Goal: Task Accomplishment & Management: Manage account settings

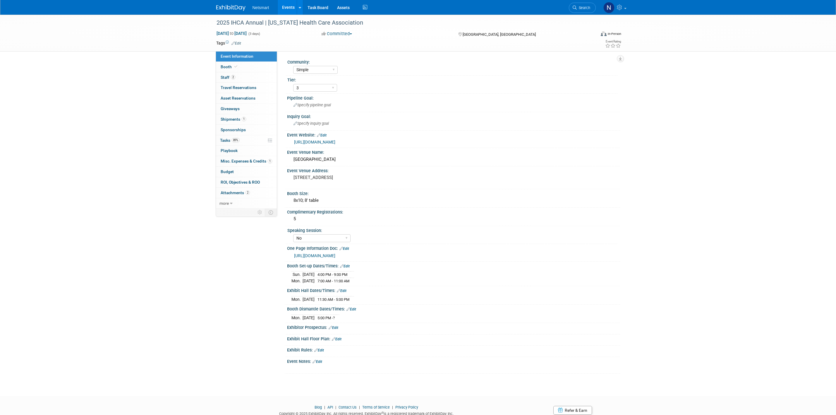
select select "Simple"
select select "3"
select select "No"
click at [249, 121] on link "1 Shipments 1" at bounding box center [246, 119] width 61 height 10
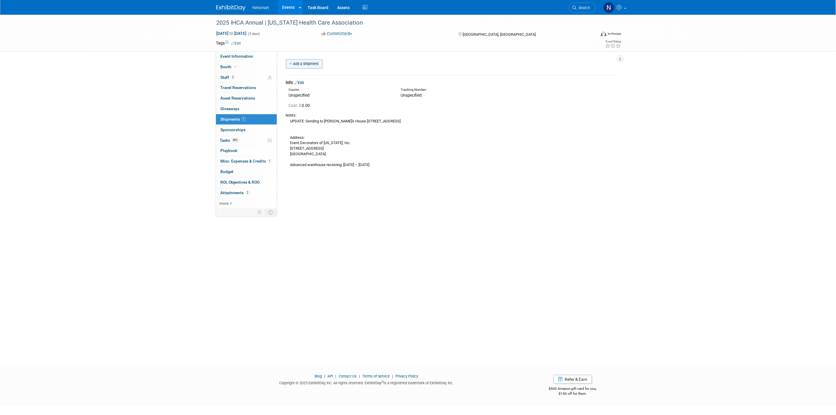
click at [303, 65] on link "Add a Shipment" at bounding box center [304, 63] width 37 height 9
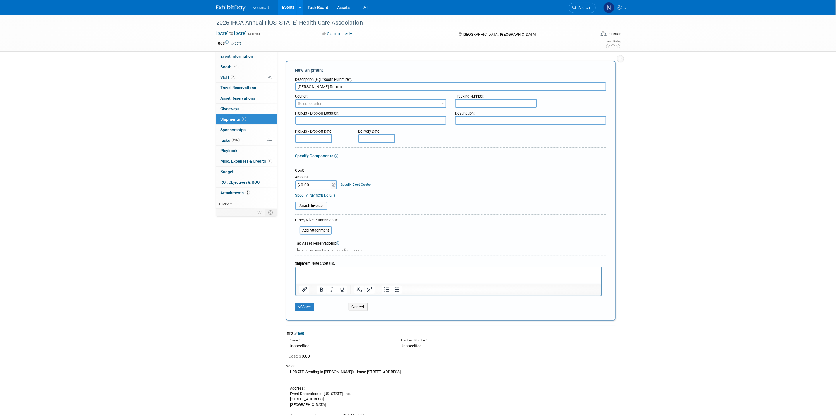
type input "[PERSON_NAME] Return"
click at [465, 101] on input "text" at bounding box center [496, 103] width 82 height 9
paste input "1Z1081AW9041953486"
type input "1Z1081AW9041953486"
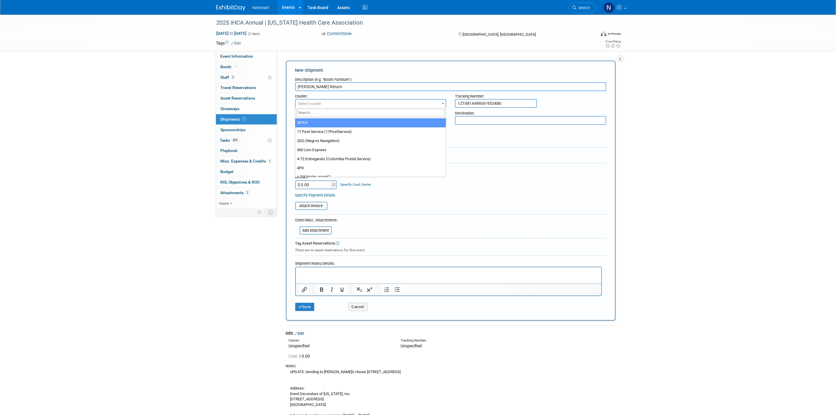
click at [393, 102] on span "Select courier" at bounding box center [371, 104] width 150 height 8
type input "ups"
select select "508"
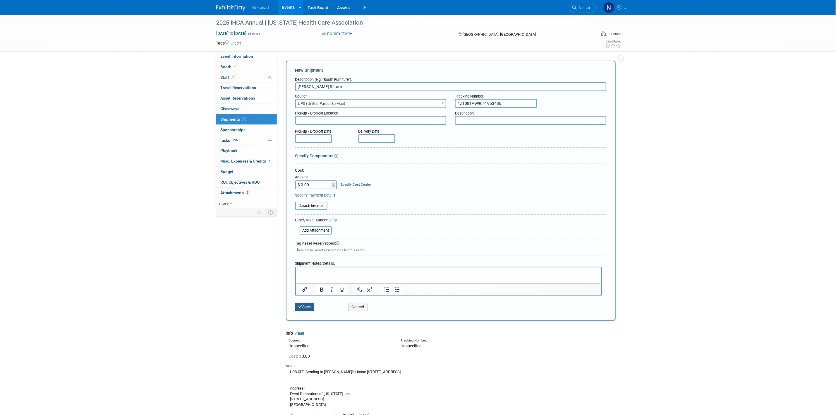
click at [296, 306] on button "Save" at bounding box center [304, 307] width 19 height 8
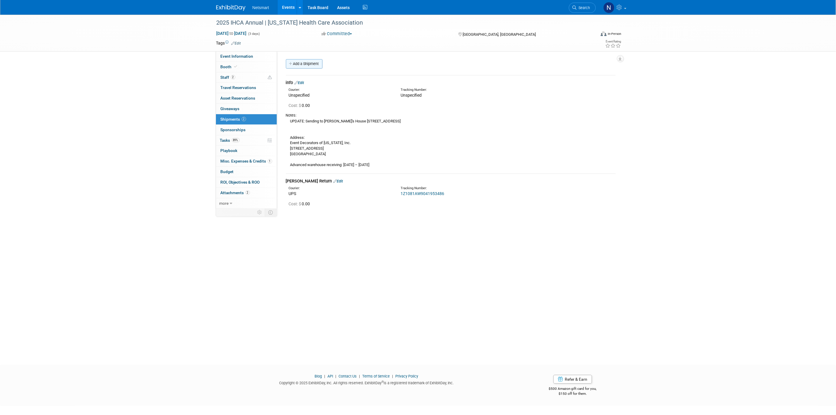
click at [311, 64] on link "Add a Shipment" at bounding box center [304, 63] width 37 height 9
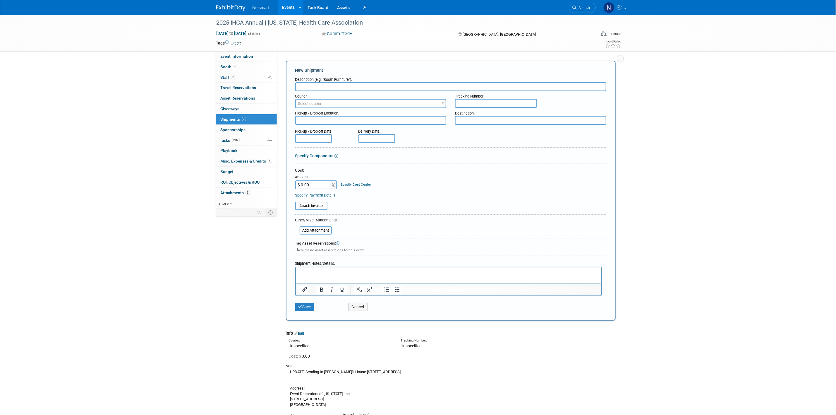
click at [311, 84] on input "text" at bounding box center [450, 86] width 311 height 9
drag, startPoint x: 341, startPoint y: 84, endPoint x: 320, endPoint y: 86, distance: 21.2
click at [320, 86] on input "[PERSON_NAME] Outbounbd" at bounding box center [450, 86] width 311 height 9
drag, startPoint x: 326, startPoint y: 86, endPoint x: 322, endPoint y: 84, distance: 4.9
click at [322, 84] on input "[PERSON_NAME] Outbounbd" at bounding box center [450, 86] width 311 height 9
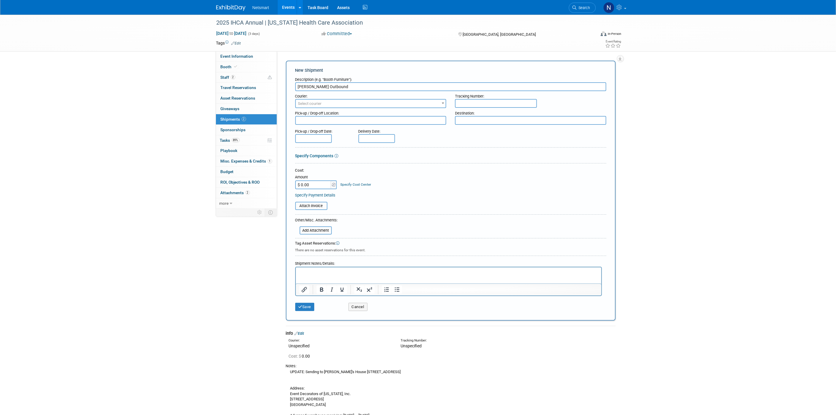
type input "[PERSON_NAME] Outbound"
click at [478, 101] on input "text" at bounding box center [496, 103] width 82 height 9
paste input "1Z1081AW0241731470"
type input "1Z1081AW0241731470"
click at [432, 102] on span "Select courier" at bounding box center [371, 104] width 150 height 8
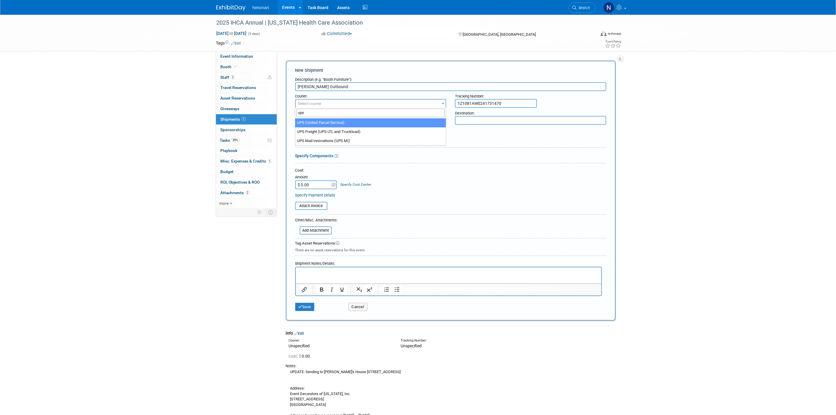
type input "ups"
select select "508"
click at [301, 303] on button "Save" at bounding box center [304, 307] width 19 height 8
